Goal: Find specific page/section: Find specific page/section

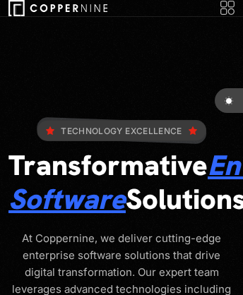
scroll to position [12725, 0]
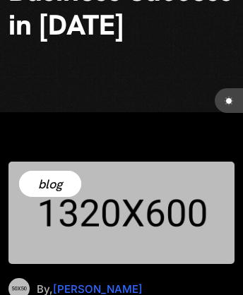
scroll to position [128, 0]
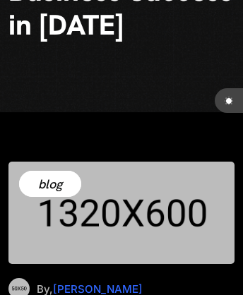
scroll to position [101, 0]
